Goal: Task Accomplishment & Management: Manage account settings

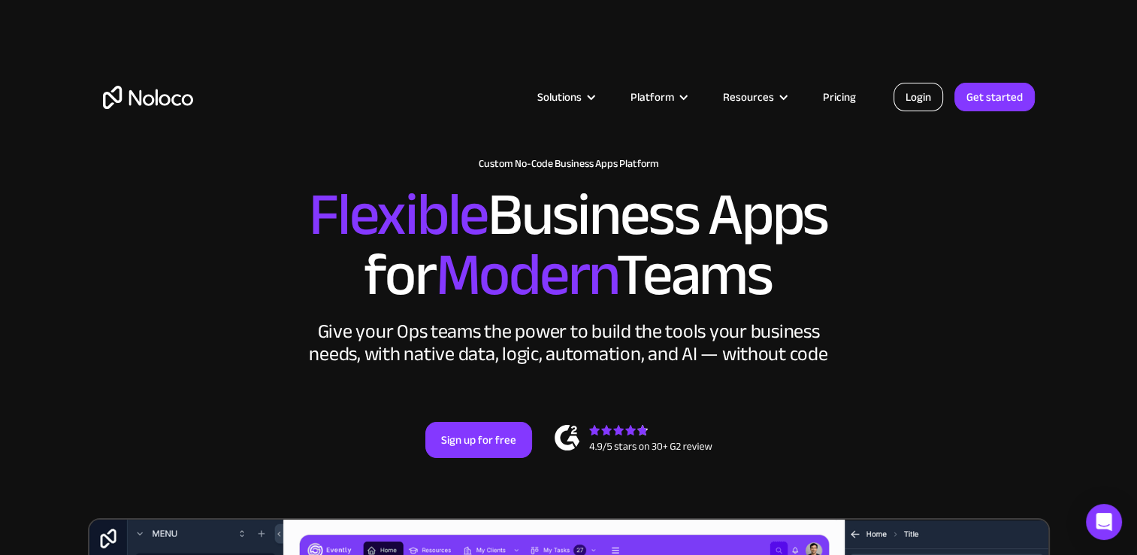
click at [902, 89] on link "Login" at bounding box center [919, 97] width 50 height 29
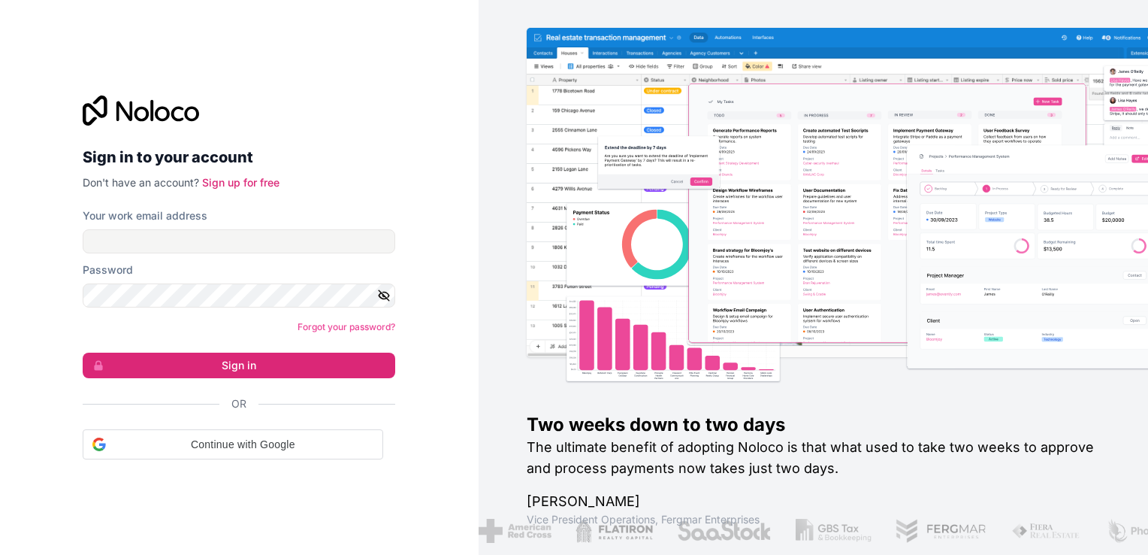
click at [247, 254] on form "Your work email address Password Forgot your password? Sign in Or Continue with…" at bounding box center [239, 333] width 313 height 251
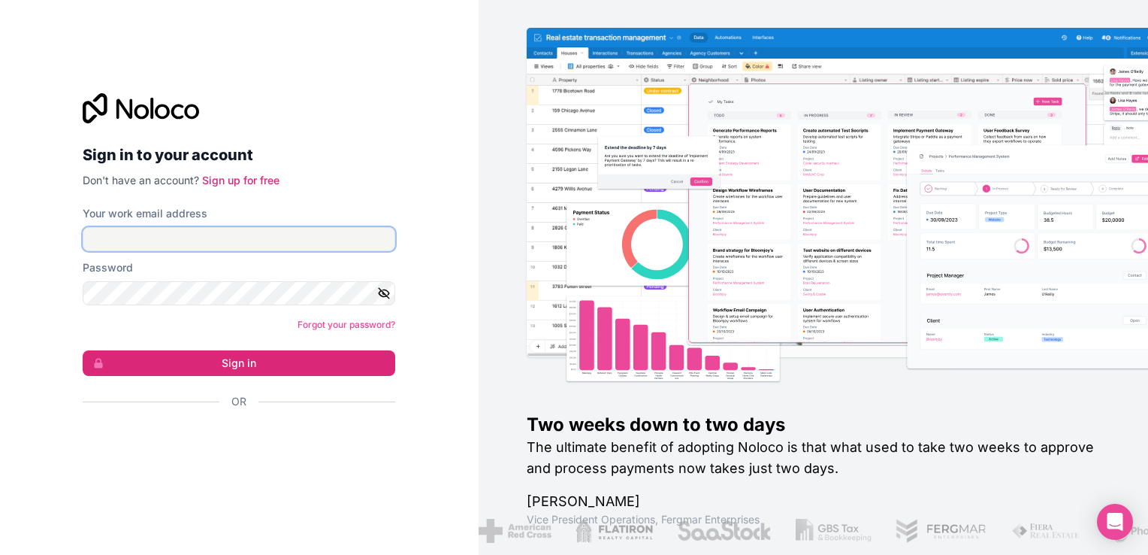
click at [240, 250] on input "Your work email address" at bounding box center [239, 239] width 313 height 24
type input "ams@boringgroup.net"
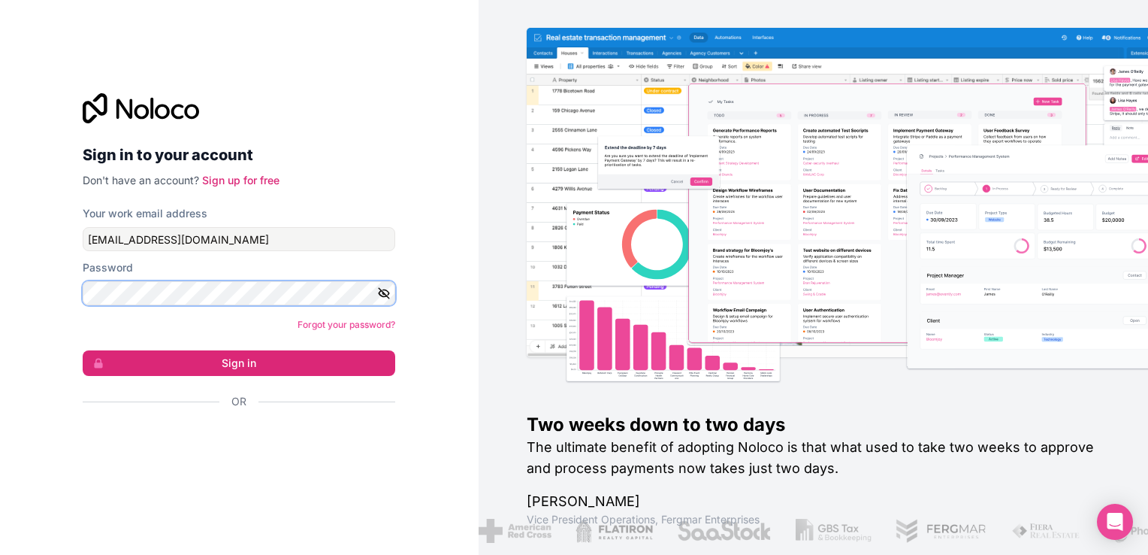
click at [83, 350] on button "Sign in" at bounding box center [239, 363] width 313 height 26
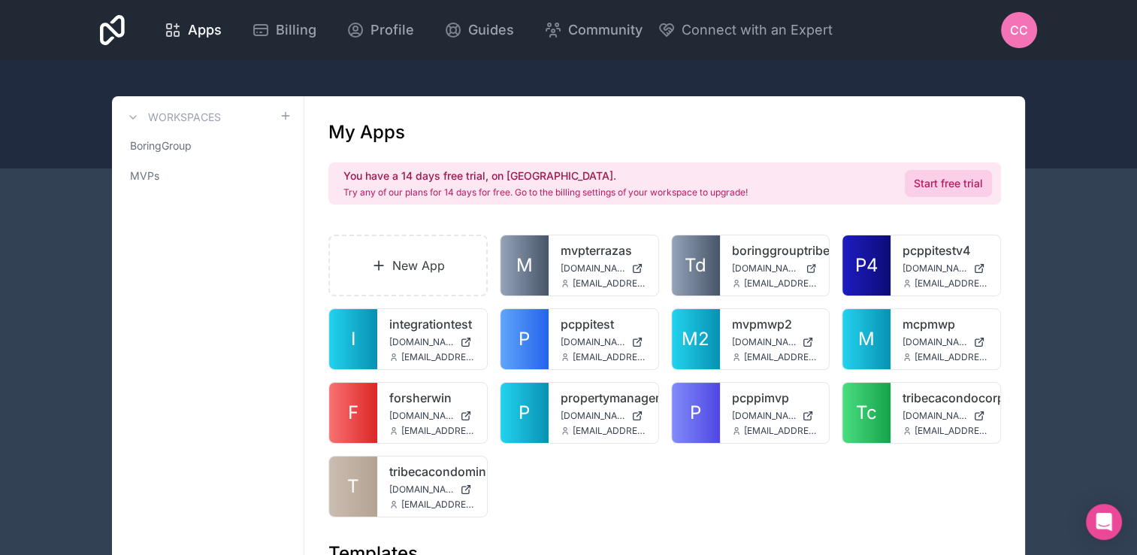
click at [964, 187] on link "Start free trial" at bounding box center [948, 183] width 87 height 27
